Goal: Navigation & Orientation: Find specific page/section

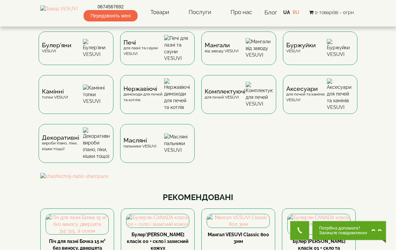
click at [252, 47] on img at bounding box center [259, 48] width 27 height 20
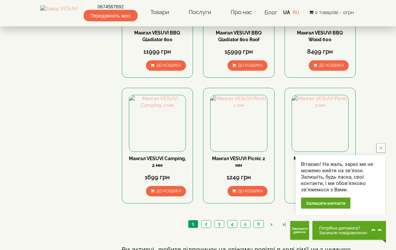
scroll to position [820, 0]
click at [284, 221] on link ">|" at bounding box center [284, 224] width 10 height 7
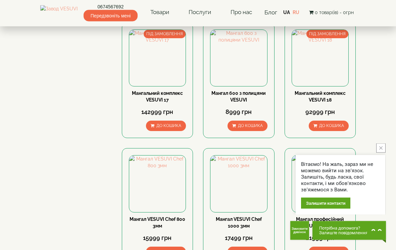
scroll to position [494, 0]
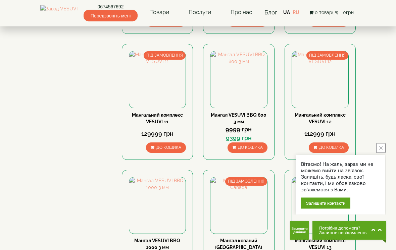
scroll to position [730, 0]
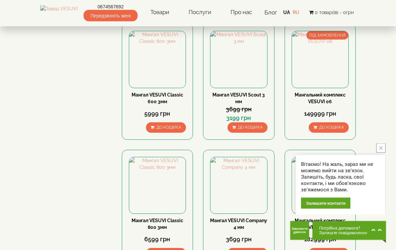
scroll to position [745, 0]
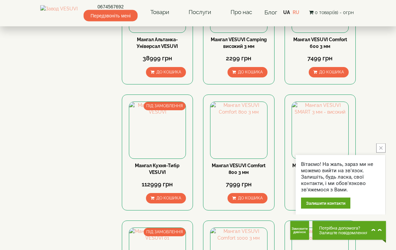
scroll to position [703, 0]
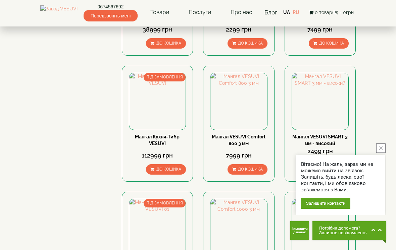
click at [377, 153] on button "close button" at bounding box center [380, 148] width 9 height 9
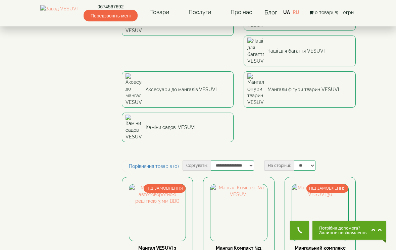
scroll to position [212, 0]
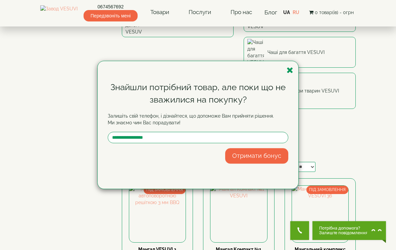
click at [293, 74] on icon "button" at bounding box center [289, 70] width 7 height 8
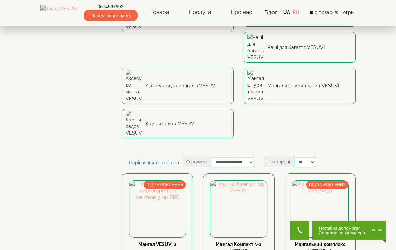
scroll to position [217, 0]
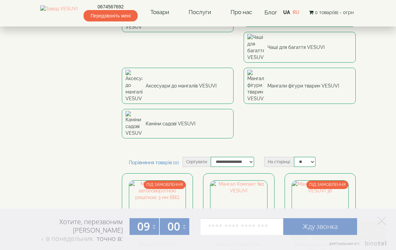
click at [380, 222] on polygon at bounding box center [381, 221] width 8 height 8
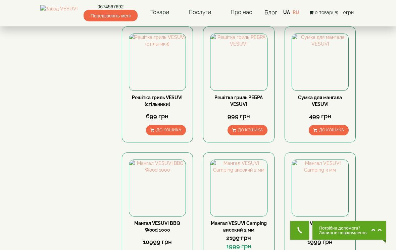
scroll to position [762, 0]
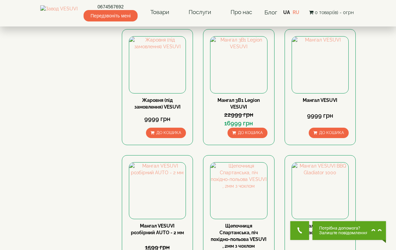
scroll to position [359, 0]
